Goal: Information Seeking & Learning: Learn about a topic

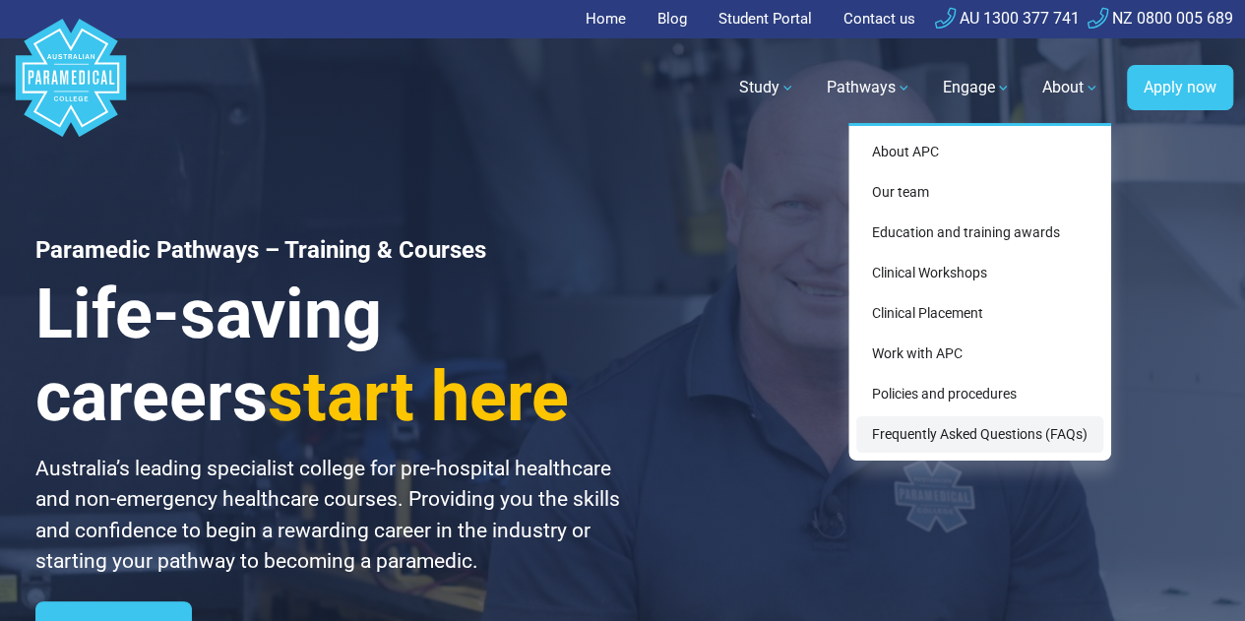
click at [977, 438] on link "Frequently Asked Questions (FAQs)" at bounding box center [979, 434] width 247 height 36
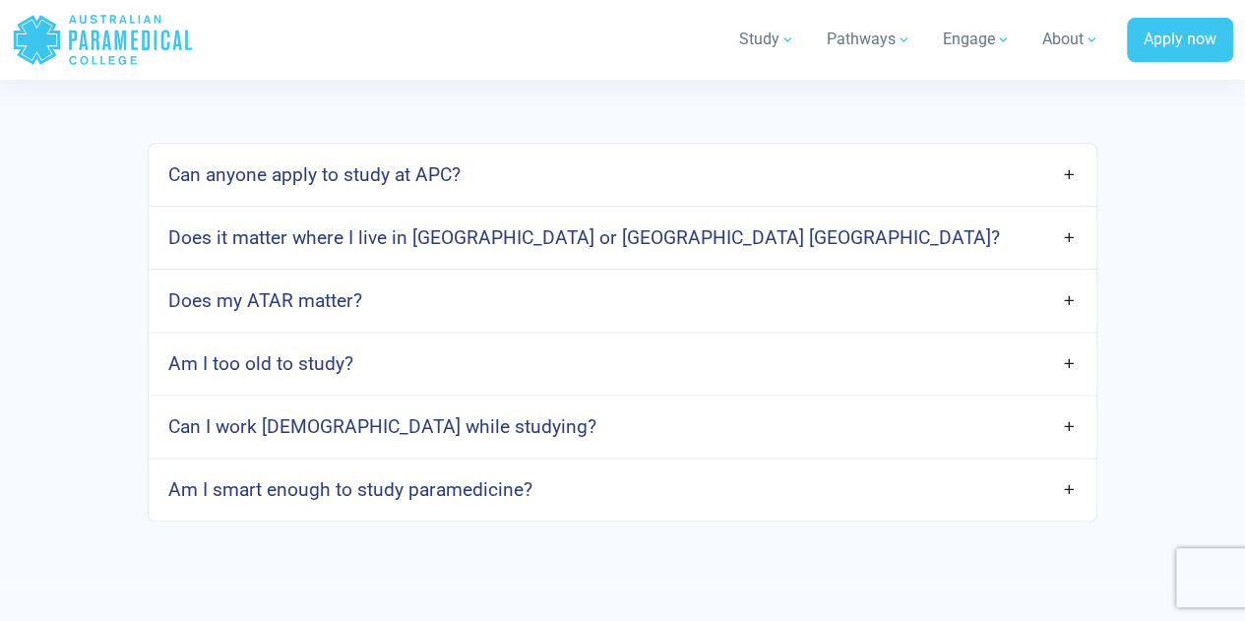
scroll to position [1082, 0]
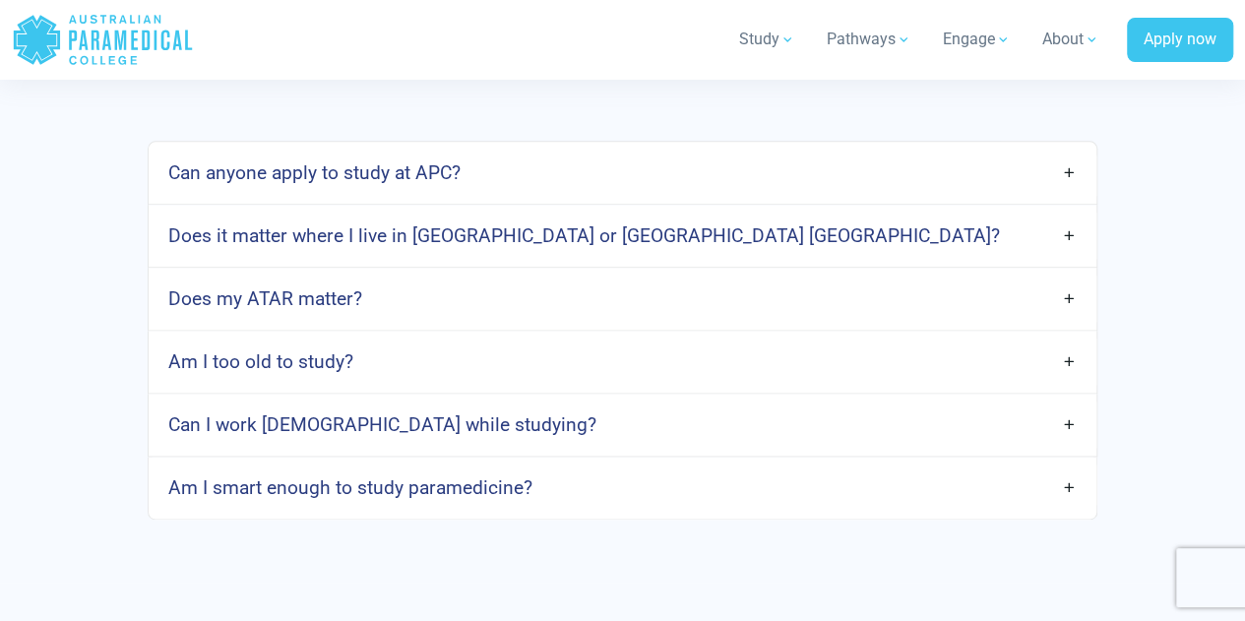
click at [689, 196] on link "Can anyone apply to study at APC?" at bounding box center [623, 173] width 948 height 46
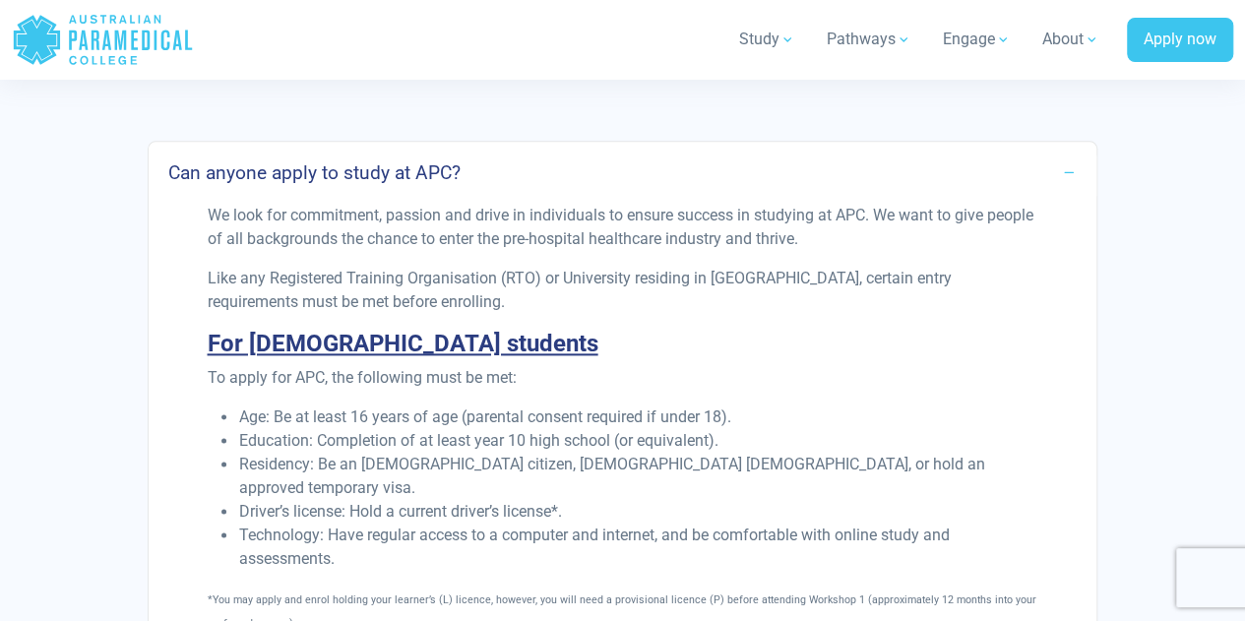
click at [689, 196] on link "Can anyone apply to study at APC?" at bounding box center [623, 173] width 948 height 46
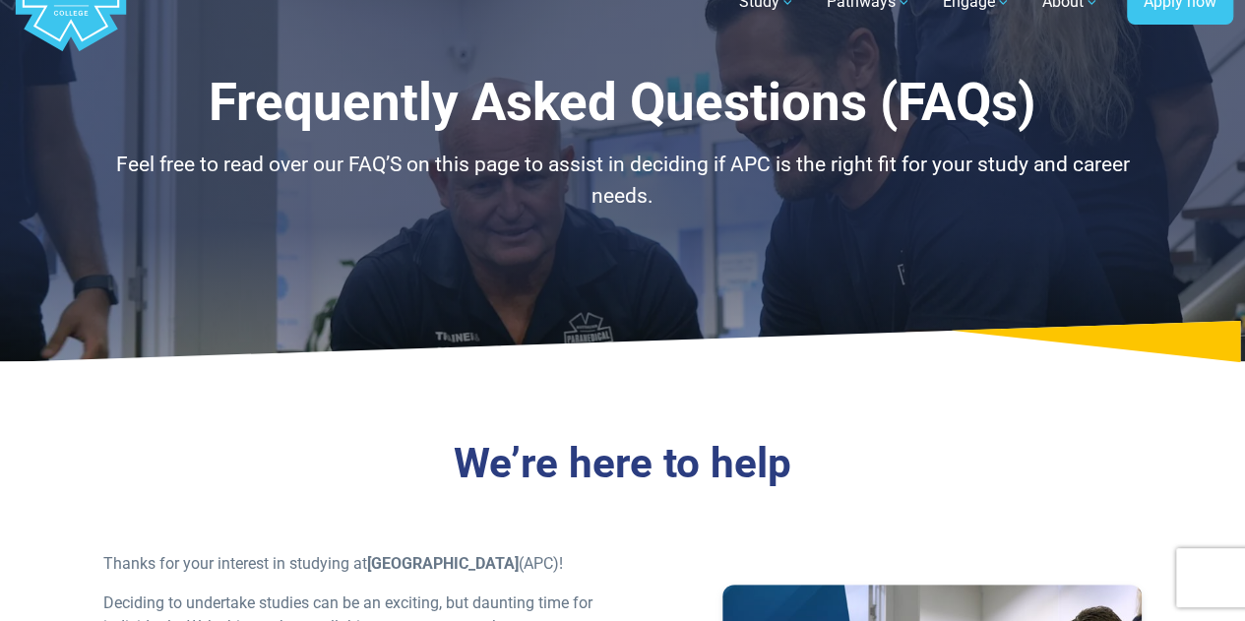
scroll to position [0, 0]
